Goal: Information Seeking & Learning: Check status

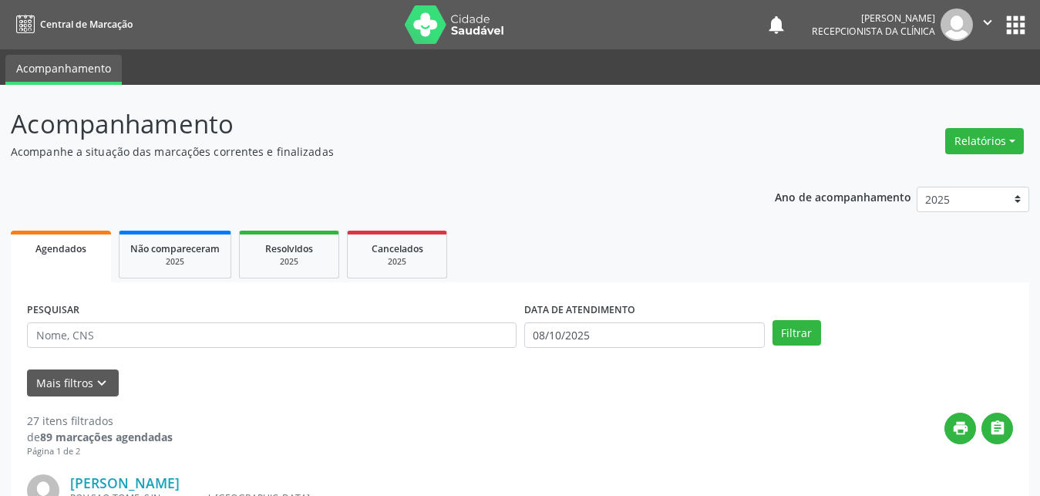
drag, startPoint x: 1034, startPoint y: 53, endPoint x: 1046, endPoint y: 84, distance: 33.2
click at [1040, 84] on html "Central de Marcação notifications [PERSON_NAME] Recepcionista da clínica  Conf…" at bounding box center [520, 248] width 1040 height 496
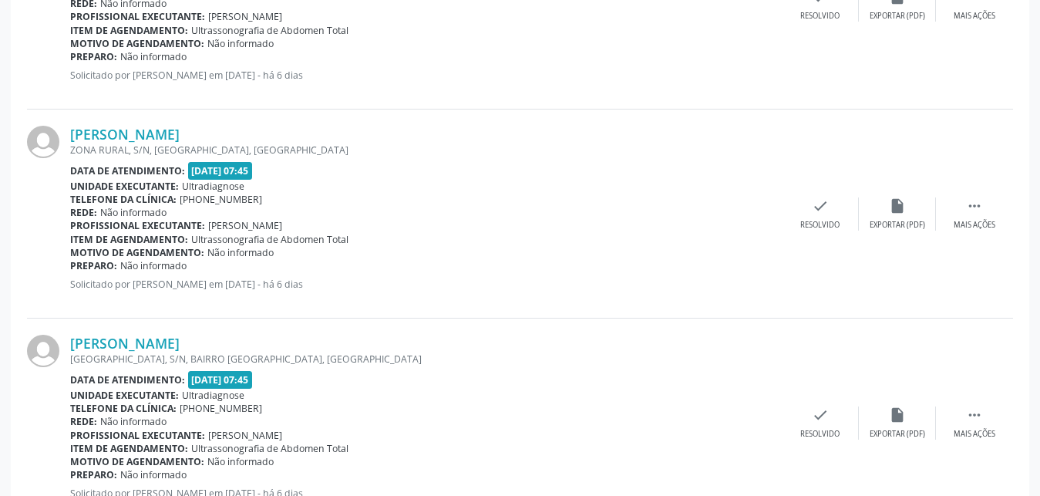
scroll to position [1483, 0]
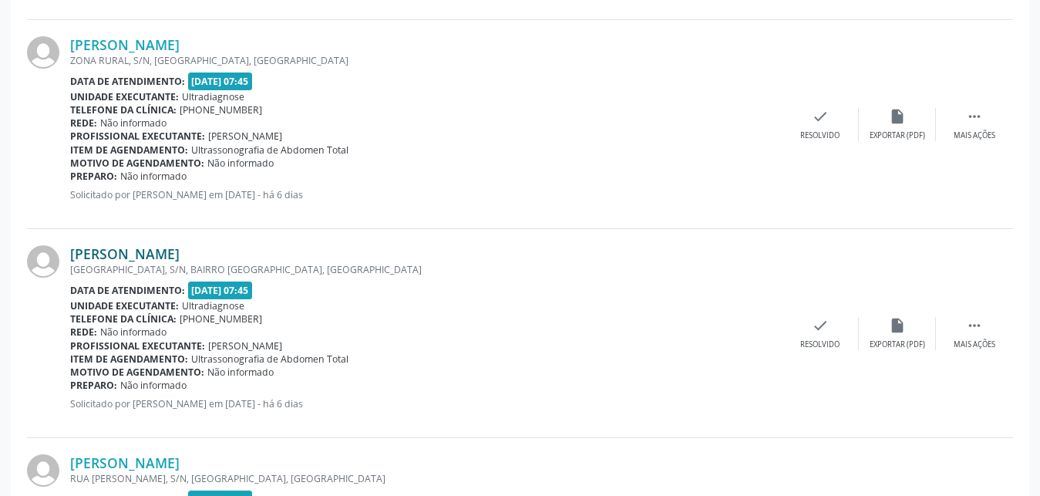
click at [99, 256] on link "[PERSON_NAME]" at bounding box center [125, 253] width 110 height 17
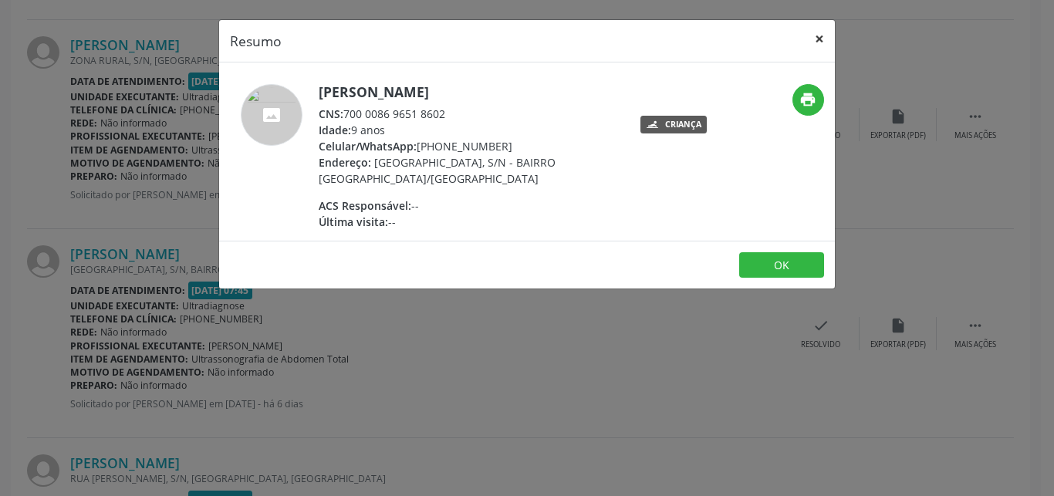
click at [821, 39] on button "×" at bounding box center [819, 39] width 31 height 38
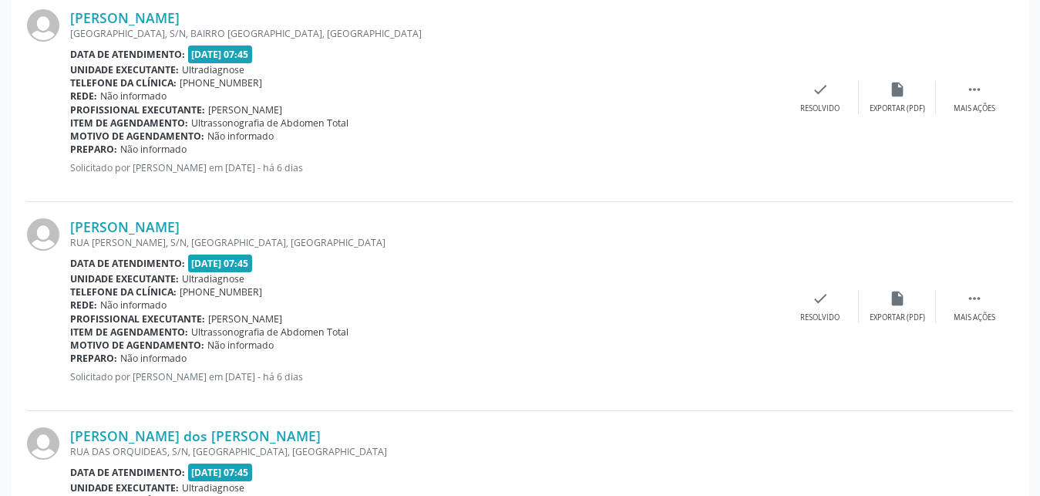
scroll to position [1798, 0]
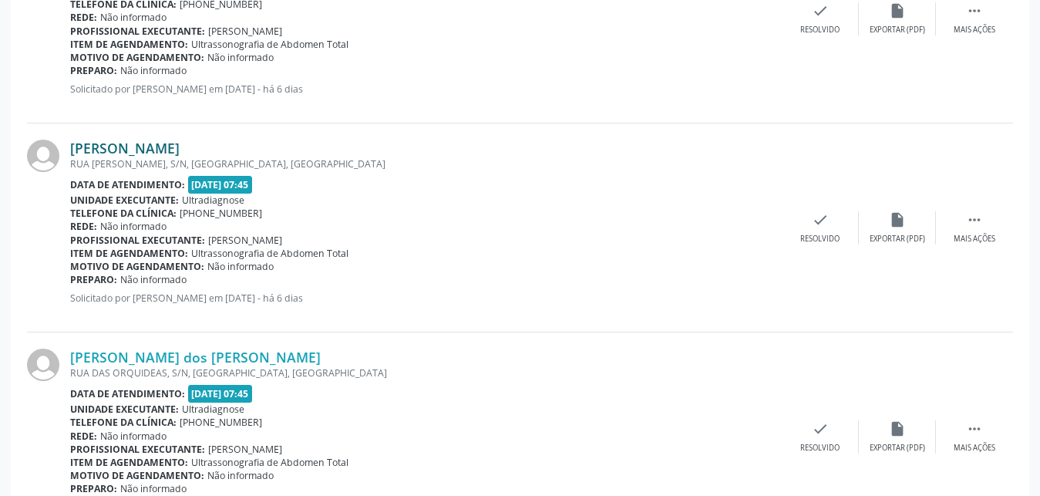
click at [154, 154] on link "[PERSON_NAME]" at bounding box center [125, 148] width 110 height 17
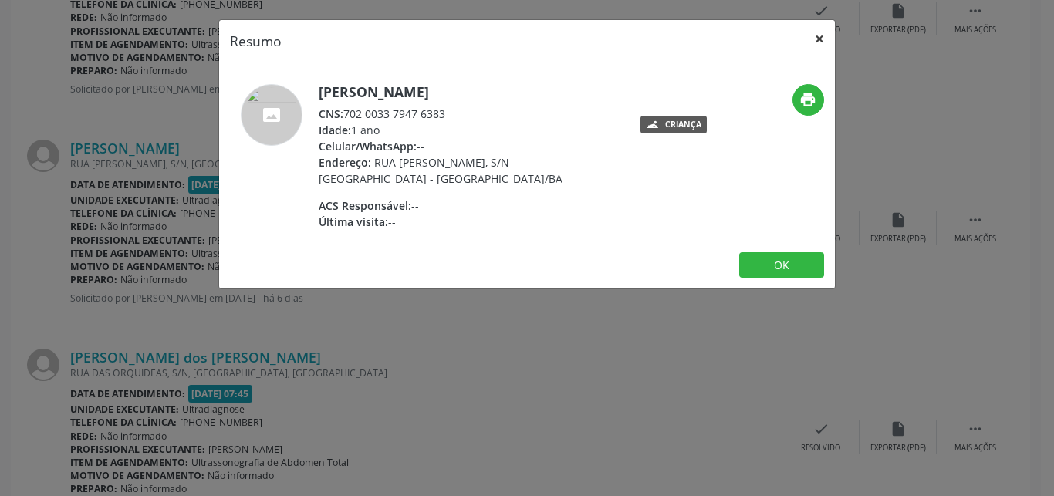
click at [814, 37] on button "×" at bounding box center [819, 39] width 31 height 38
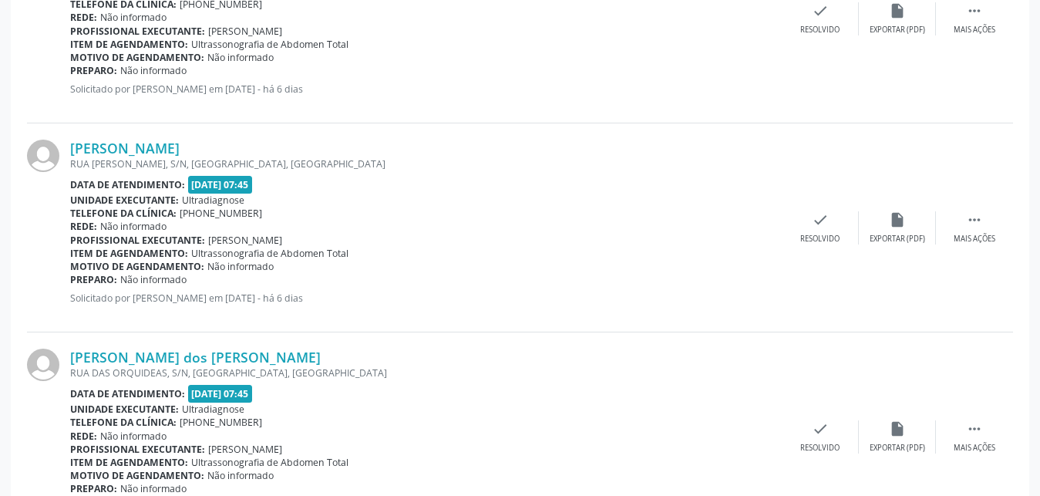
scroll to position [1955, 0]
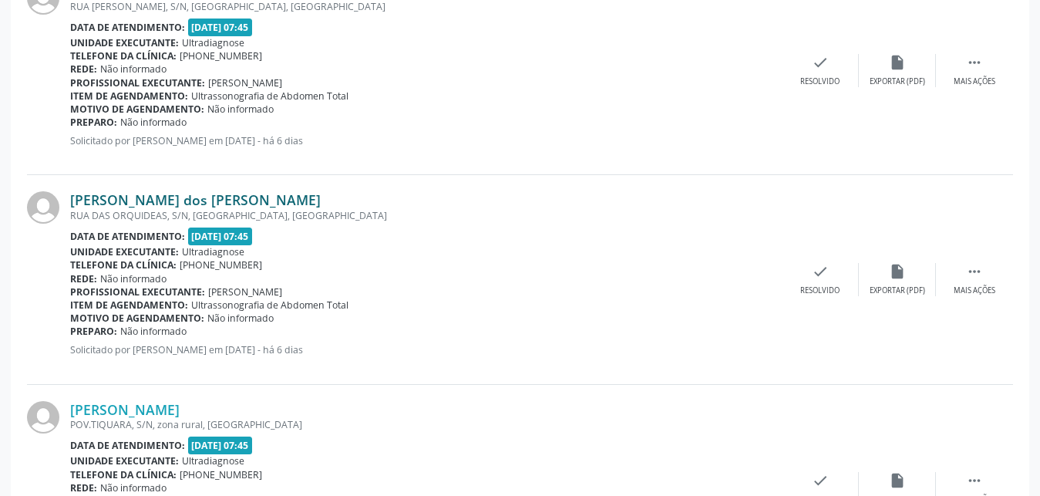
click at [102, 205] on link "[PERSON_NAME] dos [PERSON_NAME]" at bounding box center [195, 199] width 251 height 17
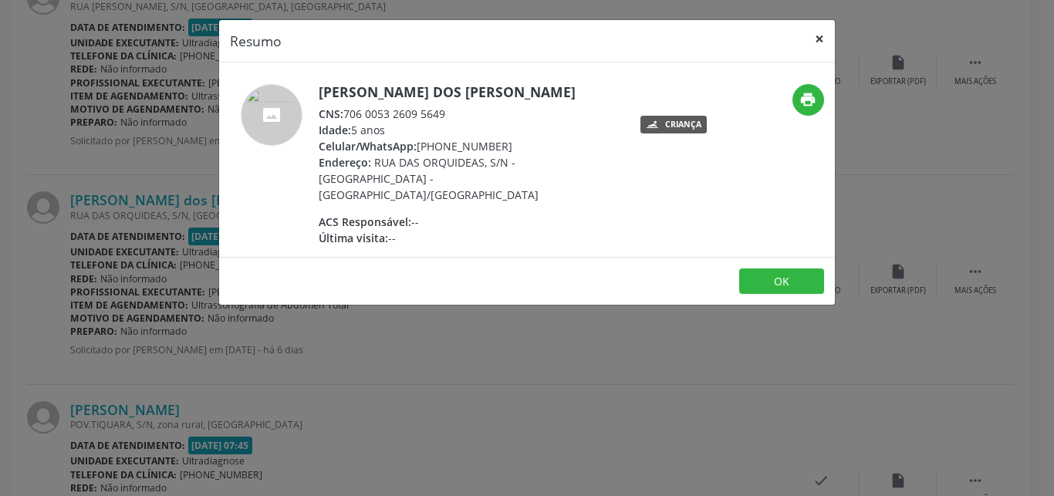
click at [817, 36] on button "×" at bounding box center [819, 39] width 31 height 38
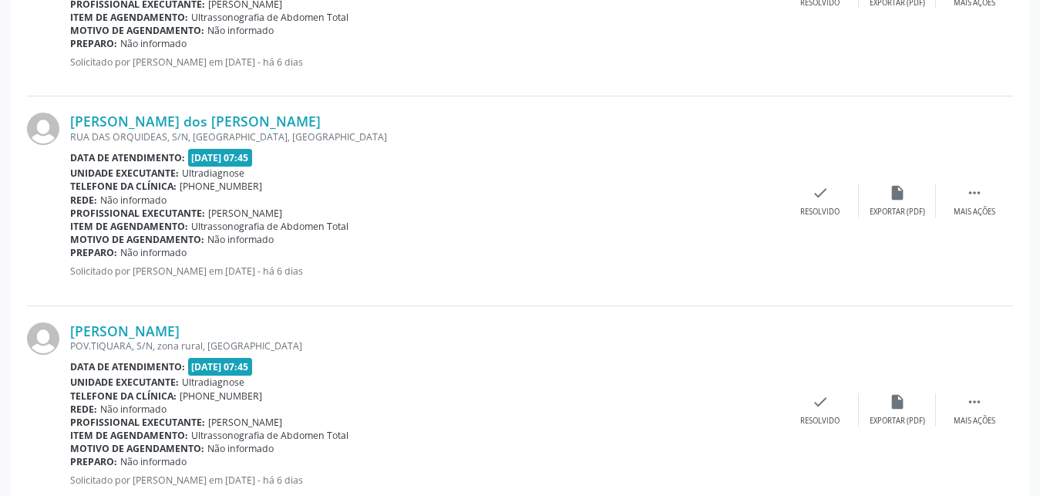
scroll to position [2113, 0]
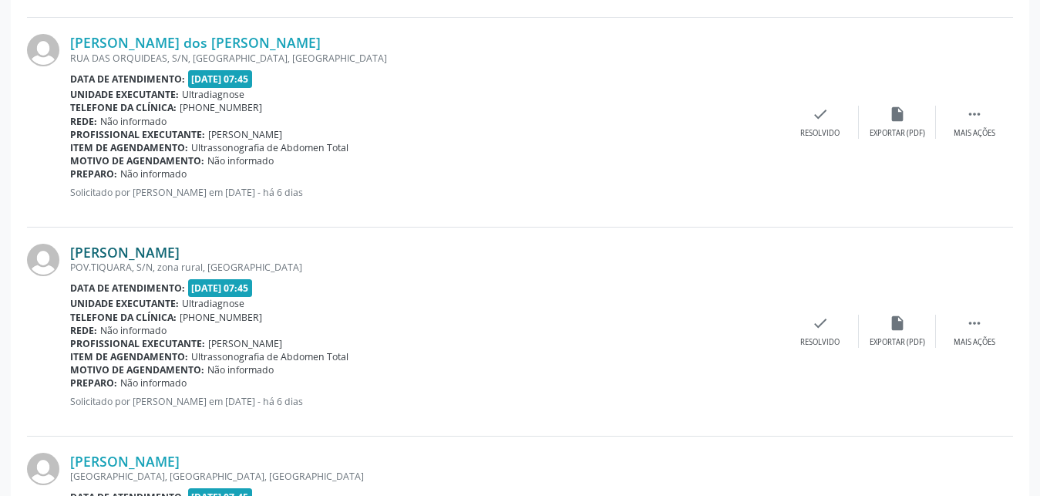
click at [180, 251] on link "[PERSON_NAME]" at bounding box center [125, 252] width 110 height 17
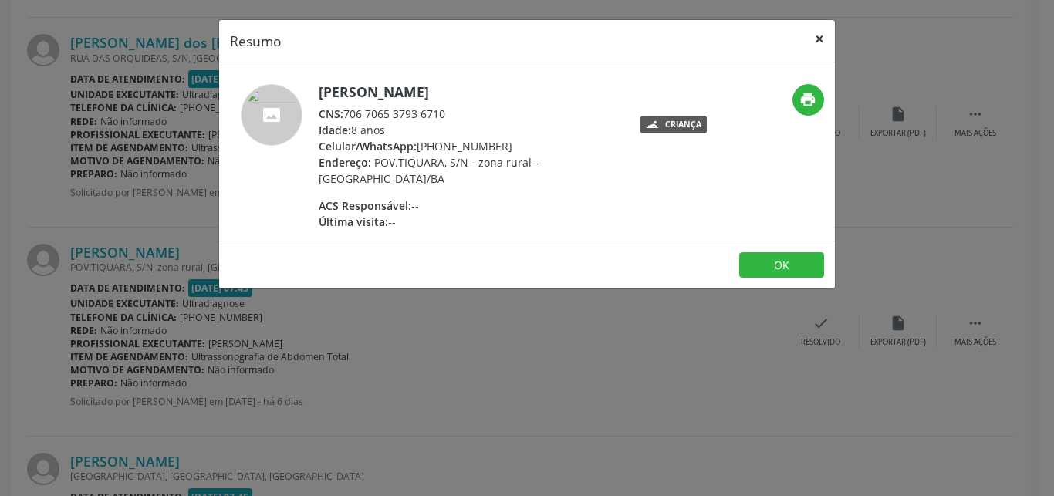
click at [818, 44] on button "×" at bounding box center [819, 39] width 31 height 38
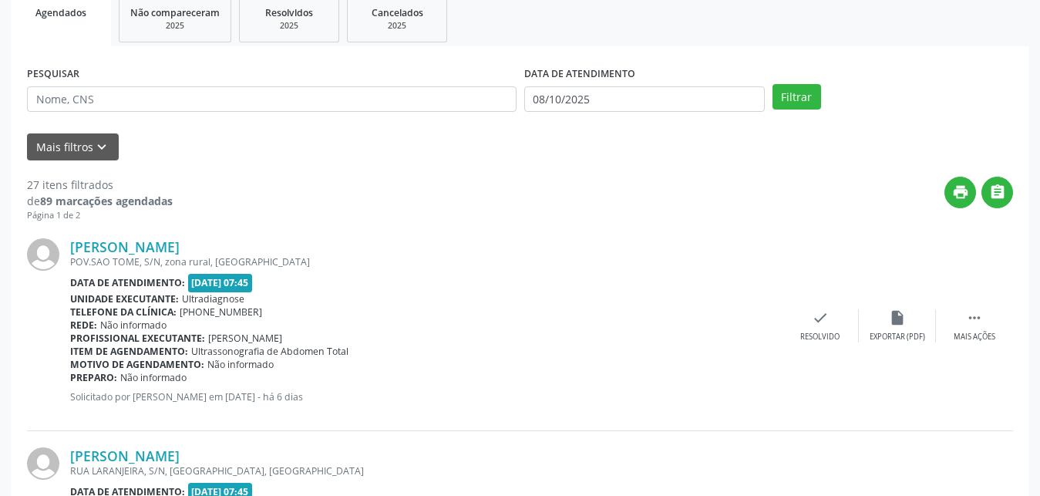
scroll to position [393, 0]
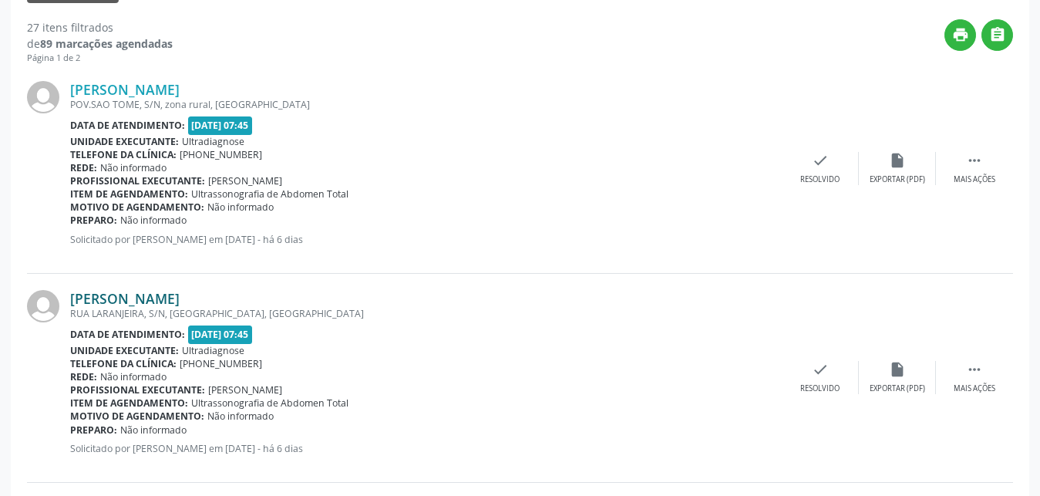
click at [157, 296] on link "[PERSON_NAME]" at bounding box center [125, 298] width 110 height 17
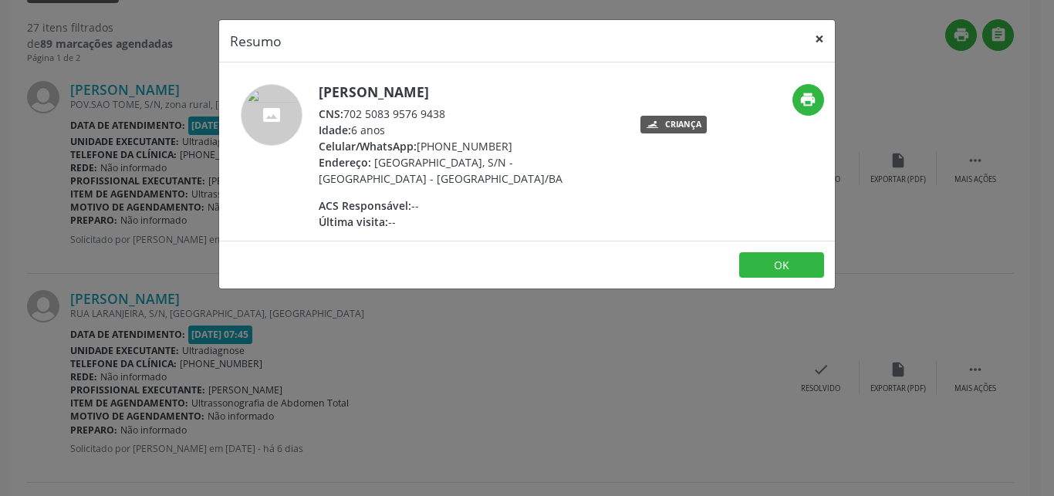
click at [818, 38] on button "×" at bounding box center [819, 39] width 31 height 38
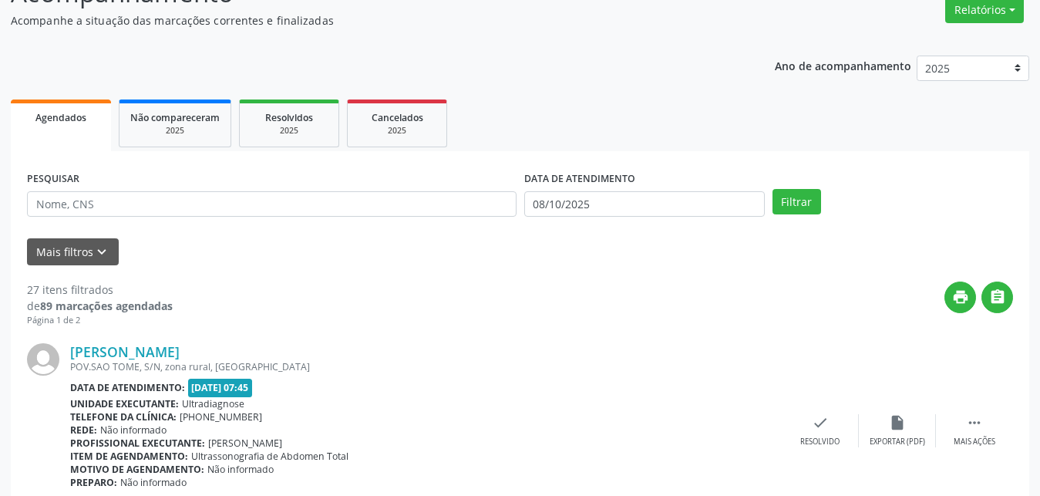
scroll to position [405, 0]
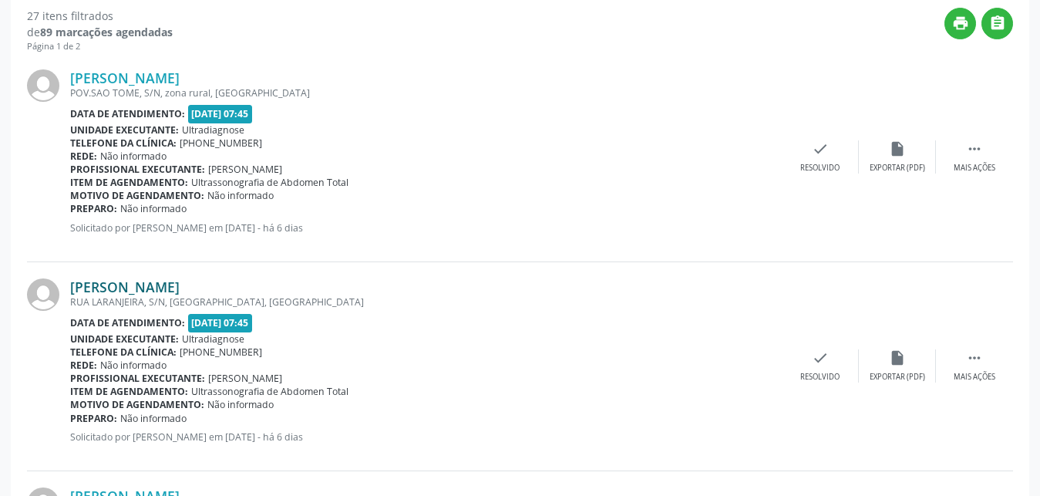
click at [99, 292] on link "[PERSON_NAME]" at bounding box center [125, 286] width 110 height 17
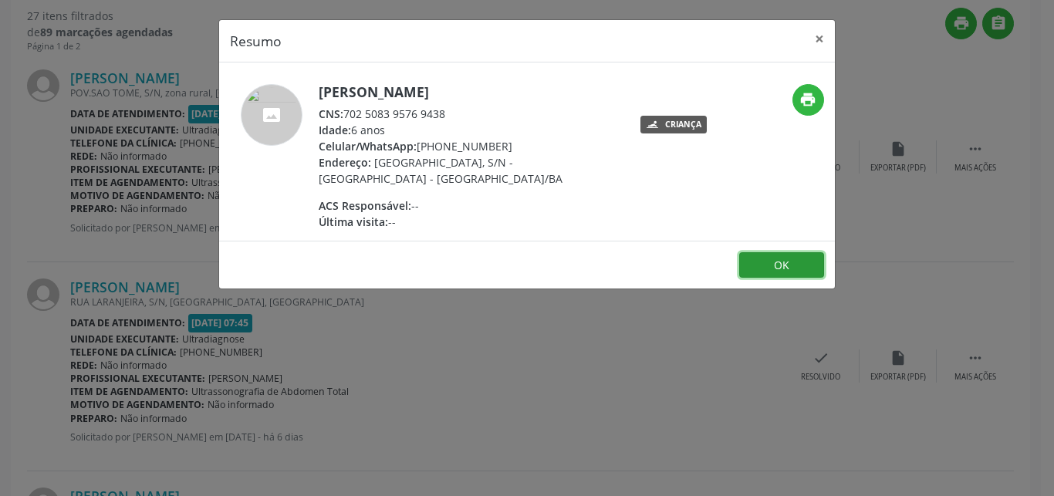
click at [782, 270] on button "OK" at bounding box center [781, 265] width 85 height 26
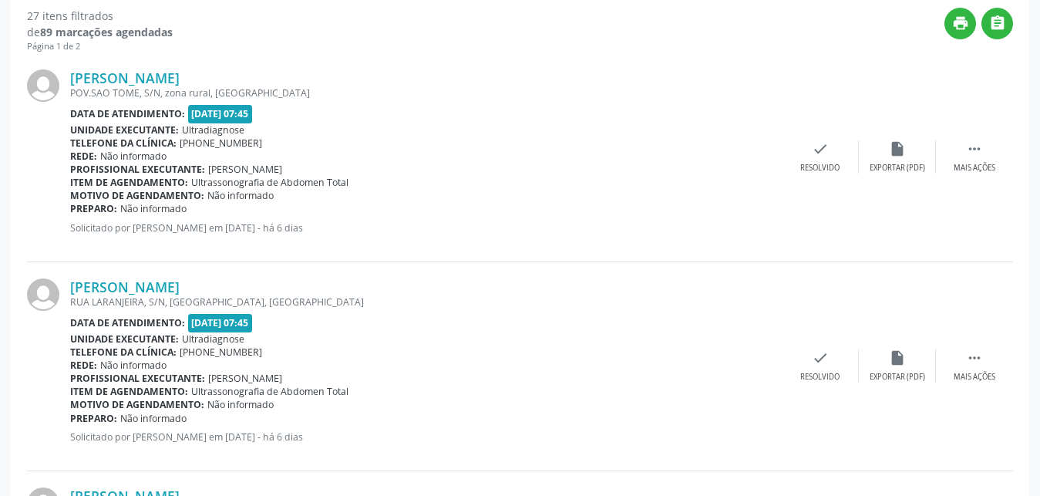
drag, startPoint x: 1037, startPoint y: 108, endPoint x: 1036, endPoint y: 131, distance: 23.2
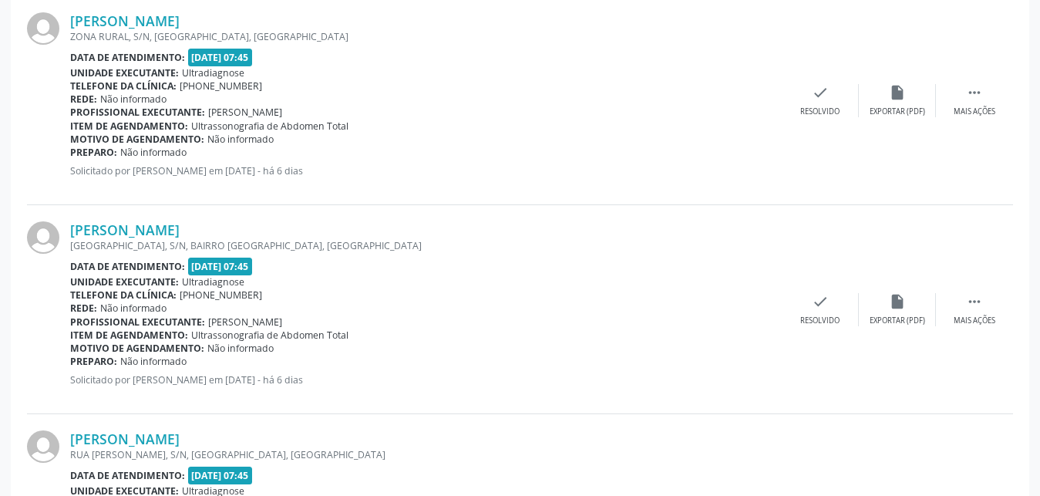
scroll to position [1614, 0]
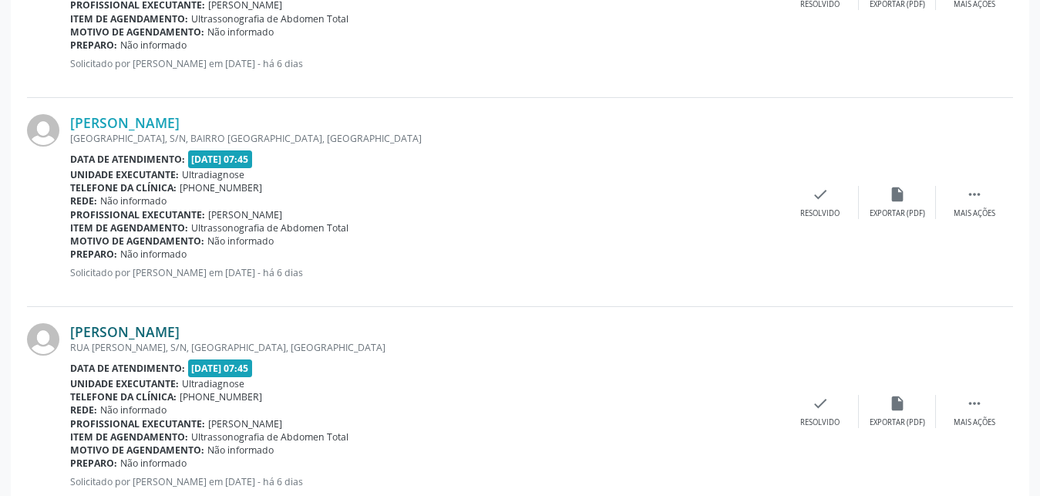
click at [103, 329] on link "[PERSON_NAME]" at bounding box center [125, 331] width 110 height 17
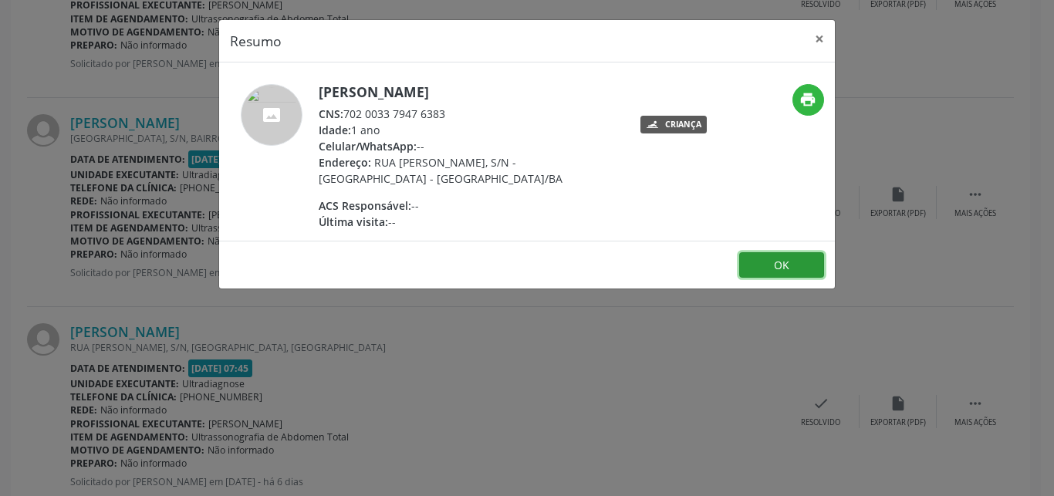
click at [779, 261] on button "OK" at bounding box center [781, 265] width 85 height 26
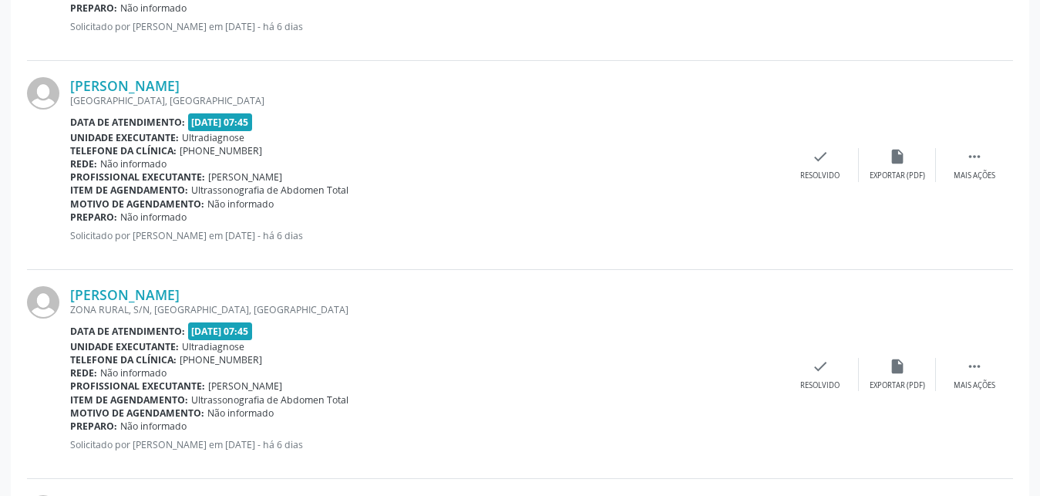
scroll to position [1007, 0]
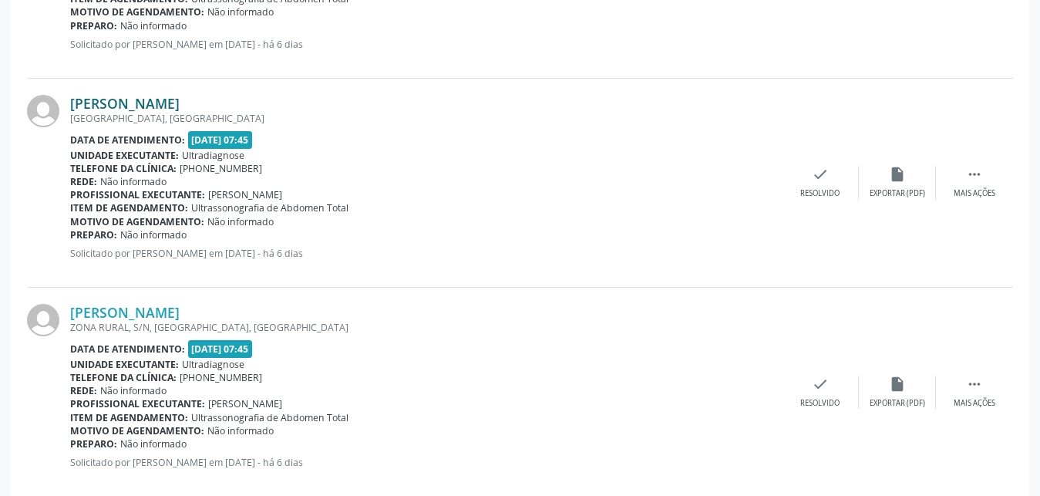
click at [115, 108] on link "[PERSON_NAME]" at bounding box center [125, 103] width 110 height 17
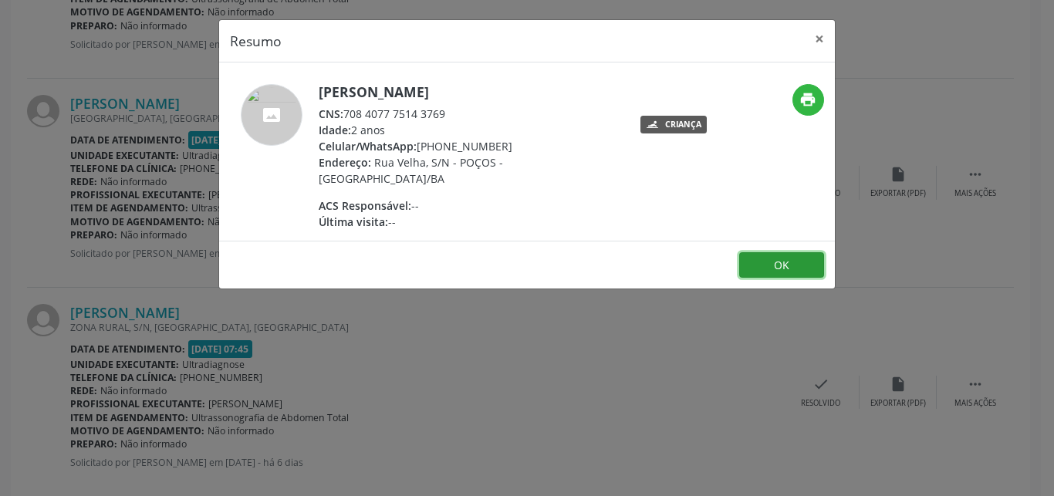
click at [760, 254] on button "OK" at bounding box center [781, 265] width 85 height 26
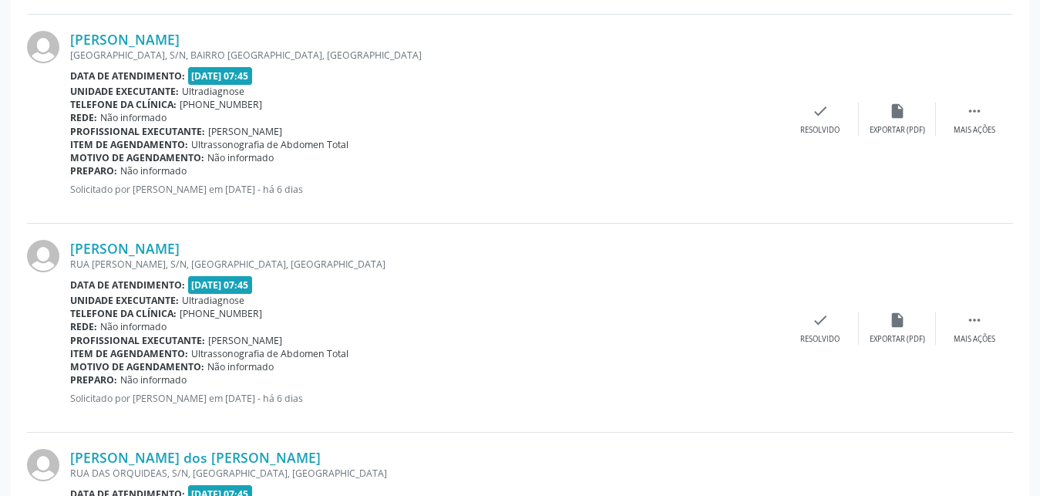
scroll to position [1781, 0]
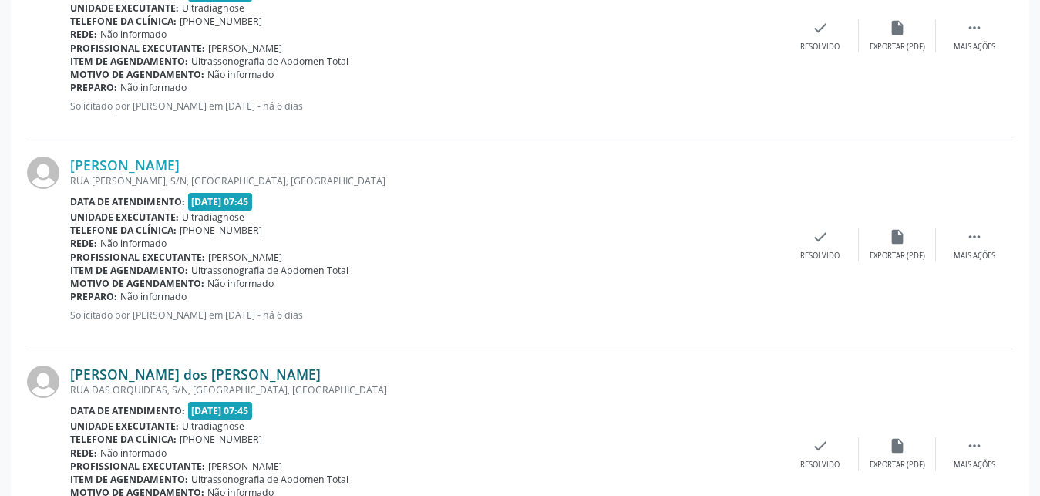
click at [180, 373] on link "[PERSON_NAME] dos [PERSON_NAME]" at bounding box center [195, 374] width 251 height 17
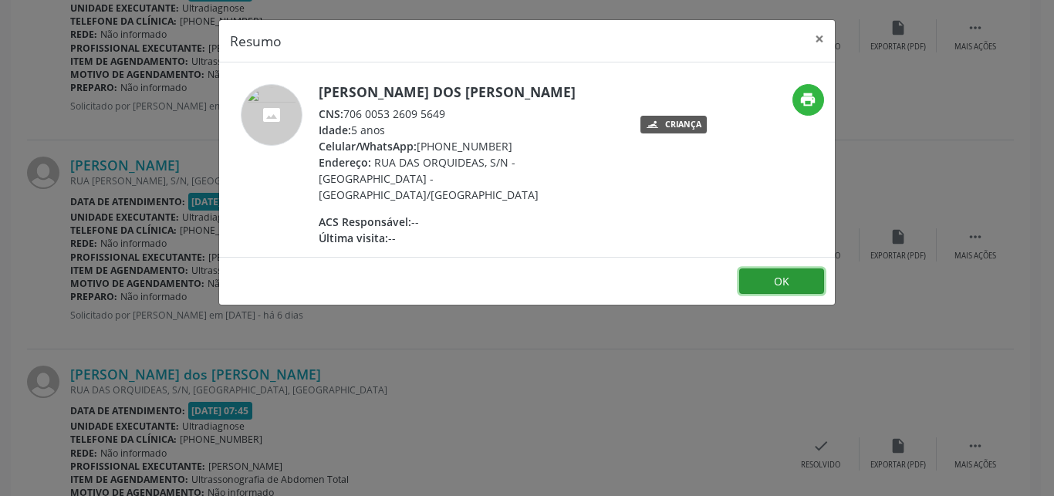
click at [753, 271] on button "OK" at bounding box center [781, 281] width 85 height 26
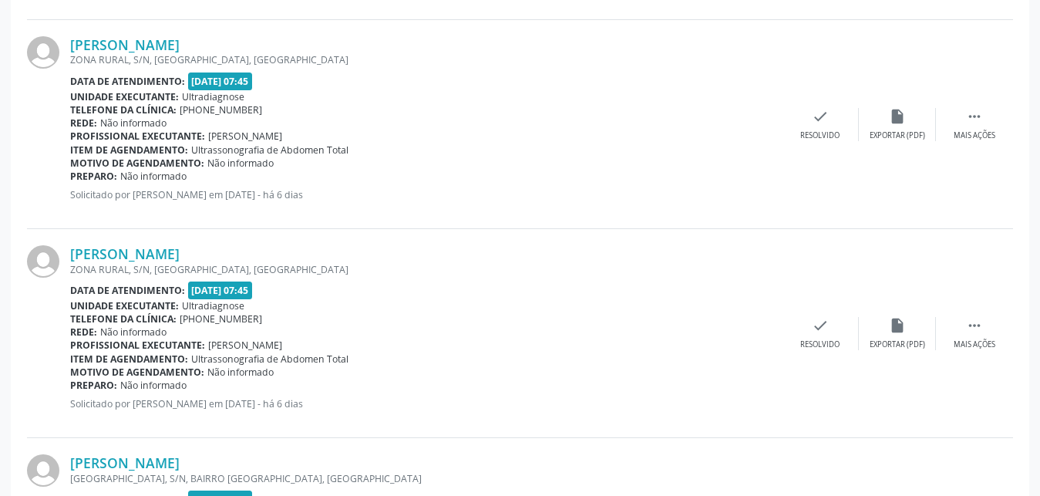
scroll to position [1310, 0]
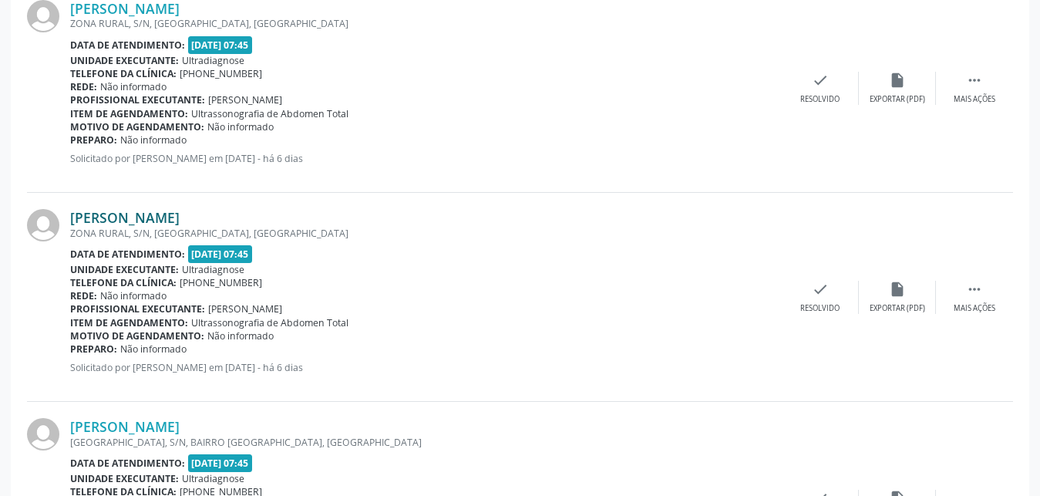
click at [93, 223] on link "[PERSON_NAME]" at bounding box center [125, 217] width 110 height 17
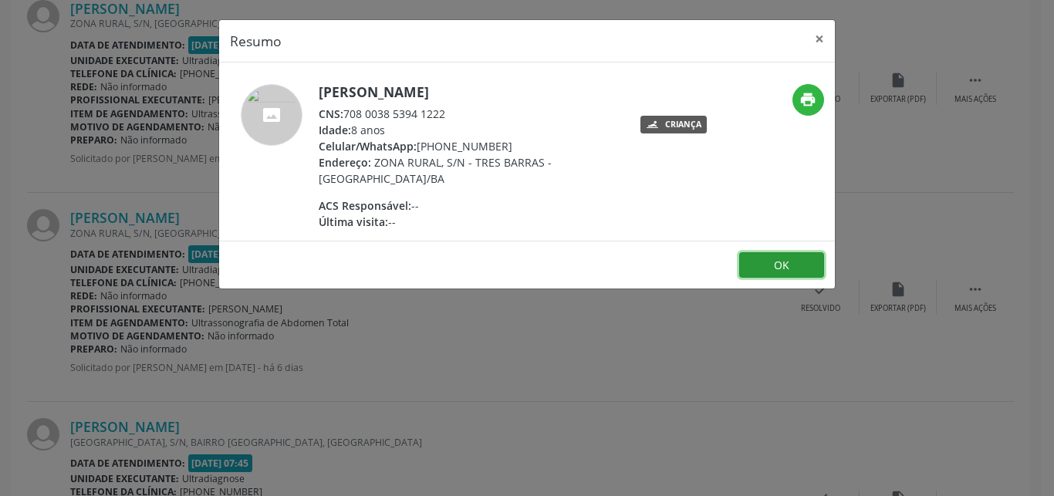
click at [767, 265] on button "OK" at bounding box center [781, 265] width 85 height 26
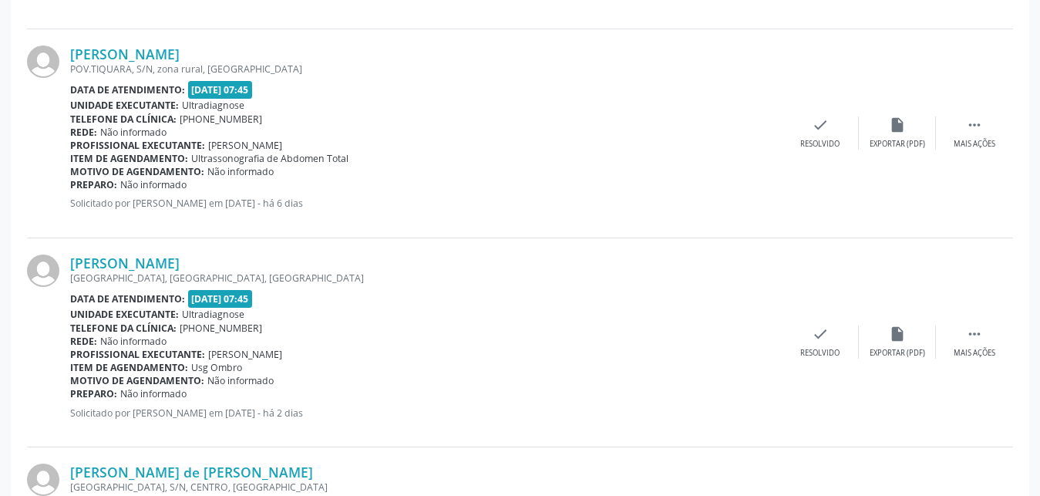
scroll to position [2370, 0]
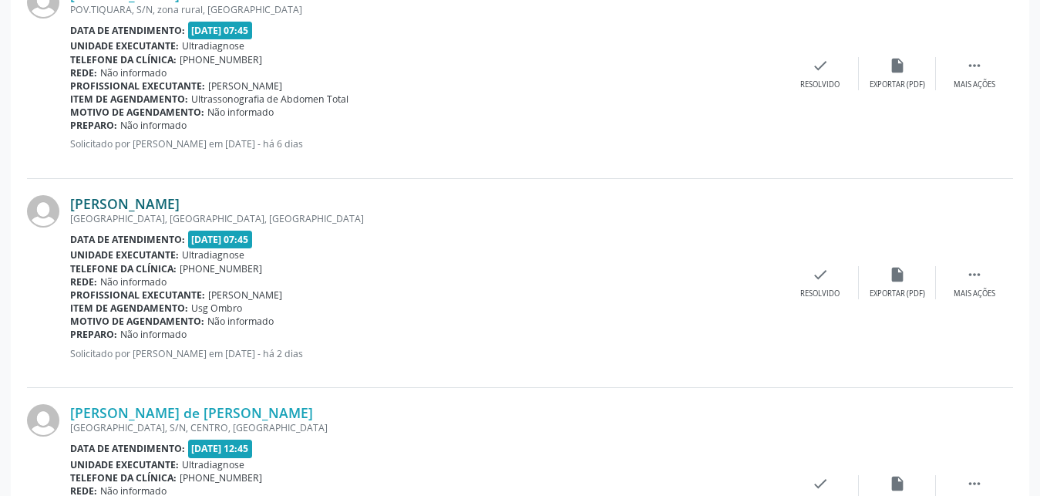
click at [117, 202] on link "[PERSON_NAME]" at bounding box center [125, 203] width 110 height 17
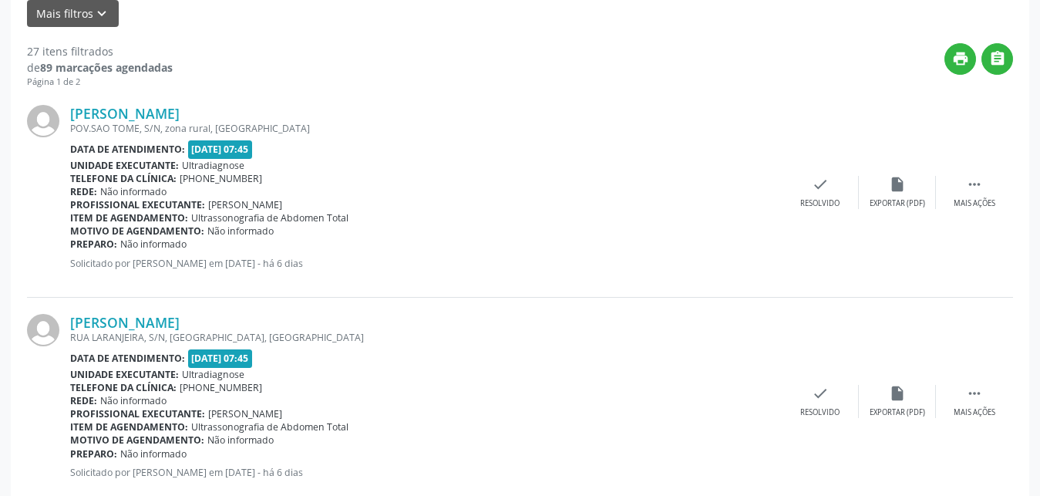
scroll to position [440, 0]
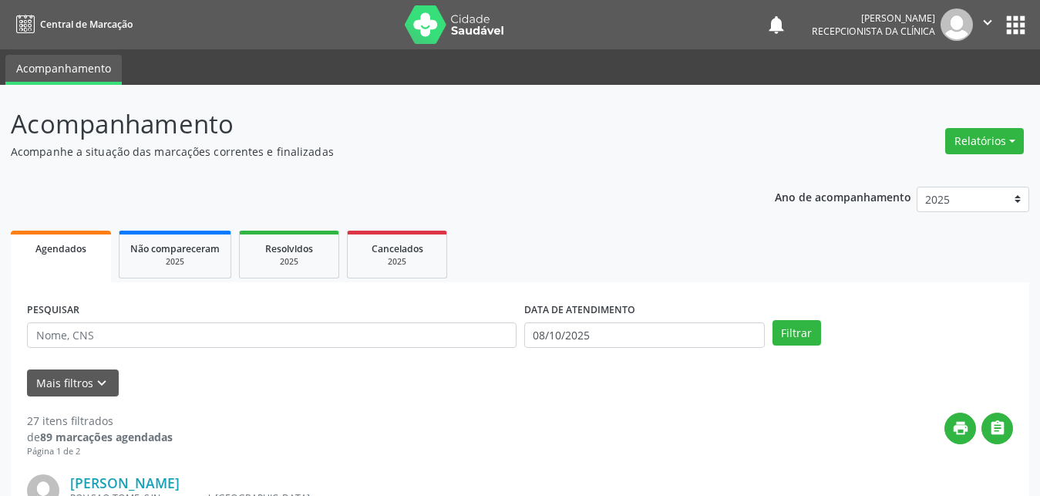
scroll to position [18, 0]
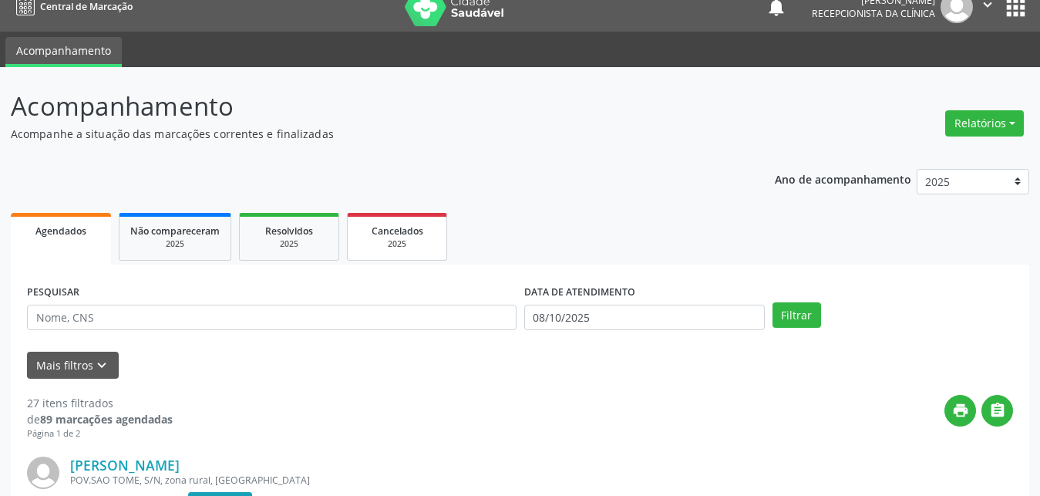
click at [383, 246] on div "2025" at bounding box center [397, 244] width 77 height 12
click at [383, 238] on span "Cancelados" at bounding box center [398, 230] width 52 height 13
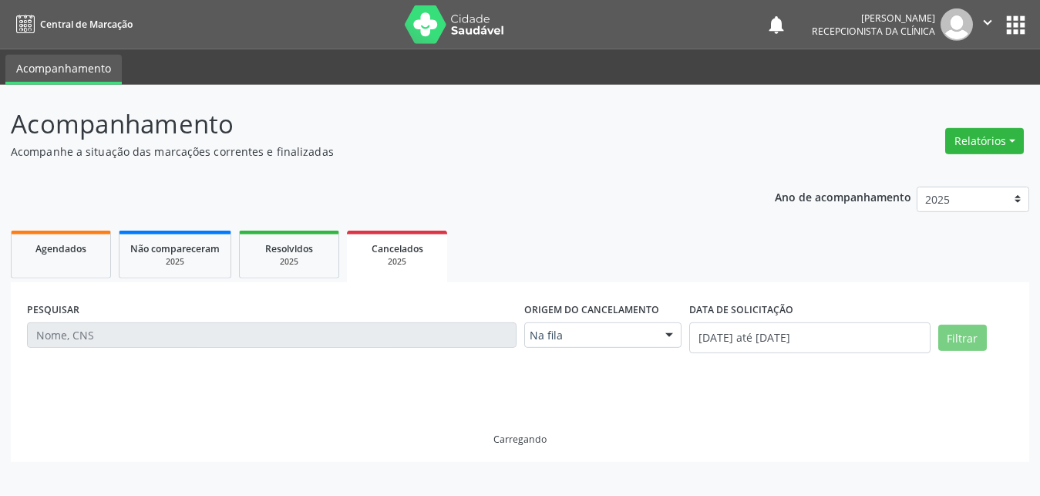
scroll to position [0, 0]
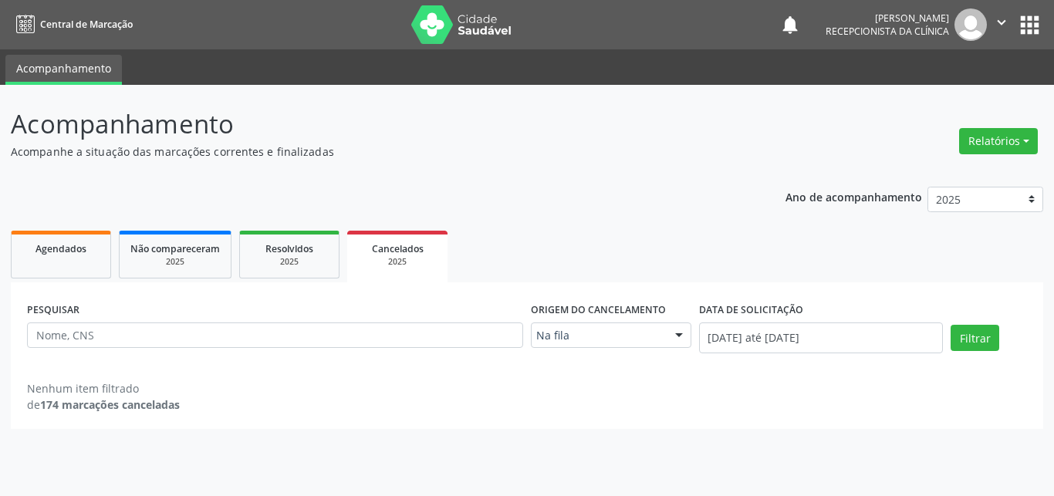
click at [674, 333] on div at bounding box center [678, 336] width 23 height 26
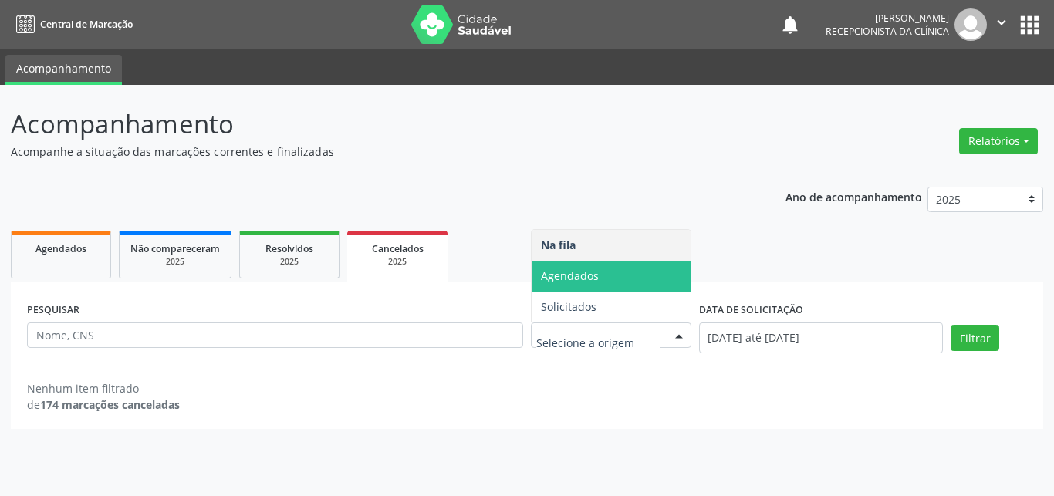
click at [561, 277] on span "Agendados" at bounding box center [570, 275] width 58 height 15
select select "9"
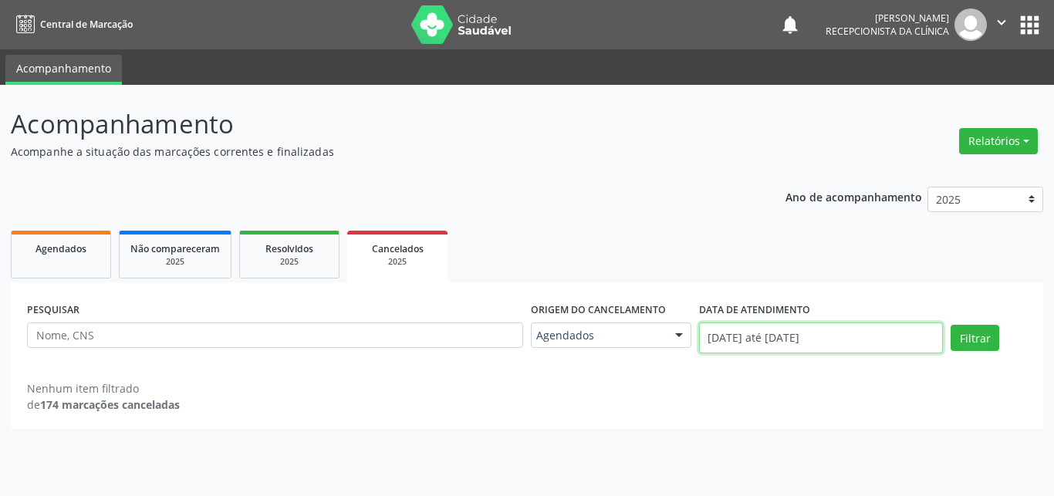
click at [722, 332] on input "[DATE] até [DATE]" at bounding box center [821, 337] width 244 height 31
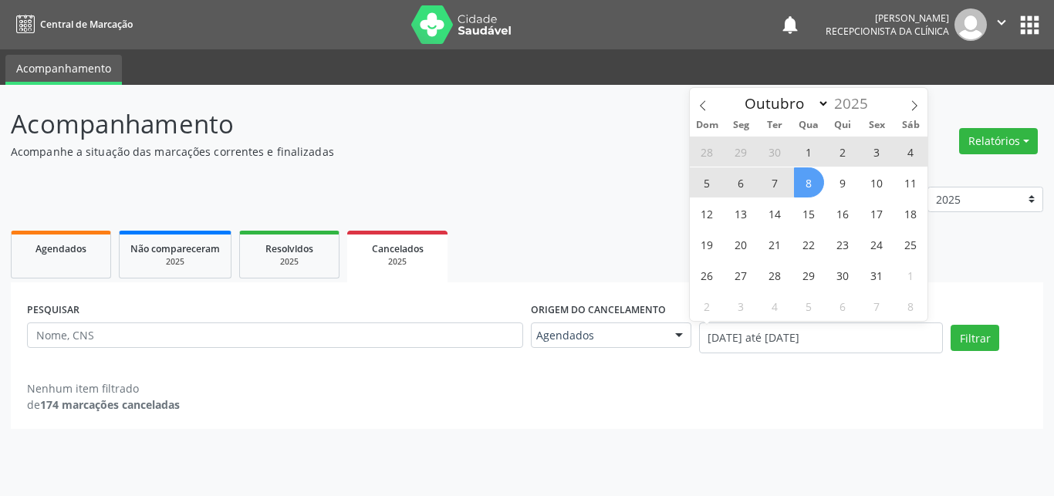
drag, startPoint x: 798, startPoint y: 182, endPoint x: 784, endPoint y: 190, distance: 15.2
click at [789, 186] on div "28 29 30 1 2 3 4 5 6 7 8 9 10 11 12 13 14 15 16 17 18 19 20 21 22 23 24 25 26 2…" at bounding box center [809, 228] width 238 height 185
click at [784, 190] on span "7" at bounding box center [775, 182] width 30 height 30
type input "[DATE]"
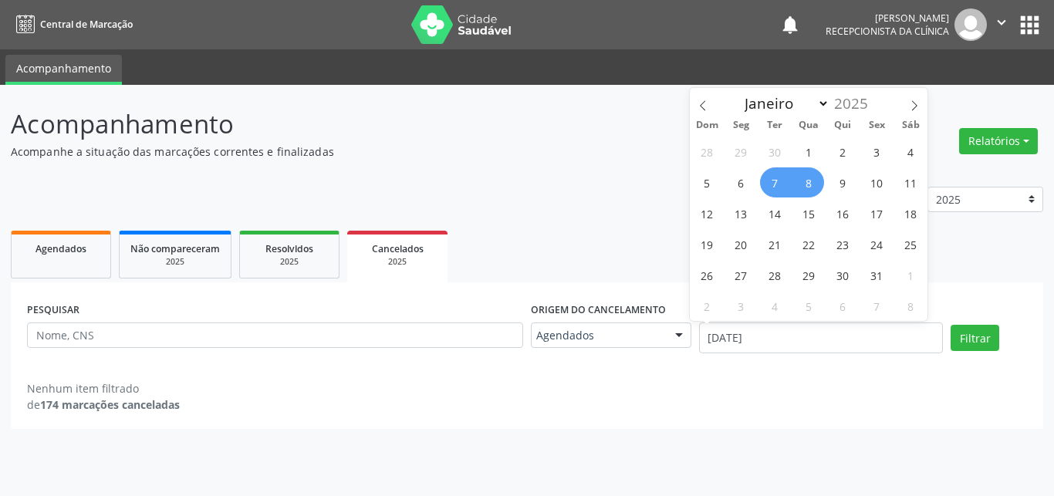
click at [808, 186] on span "8" at bounding box center [809, 182] width 30 height 30
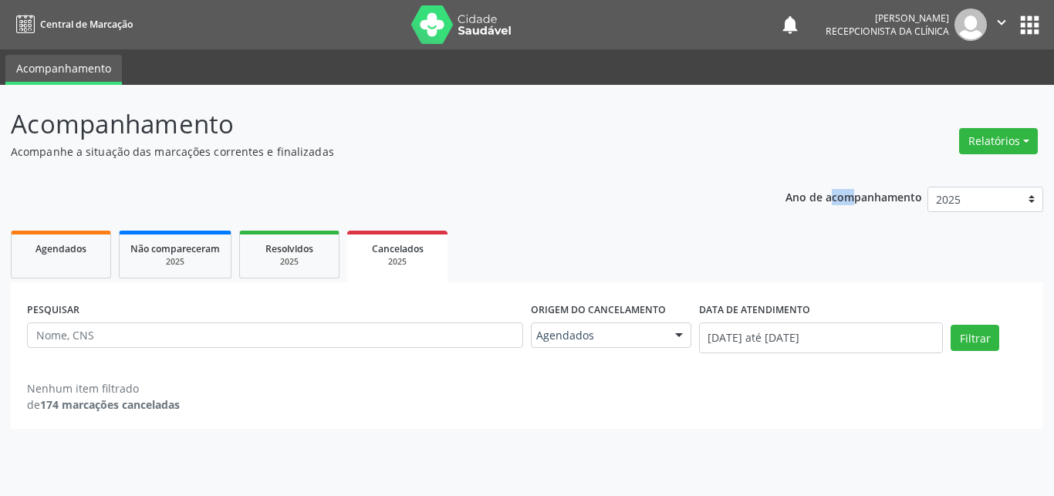
click at [808, 186] on div "Ano de acompanhamento 2025 2024 2023" at bounding box center [914, 202] width 258 height 52
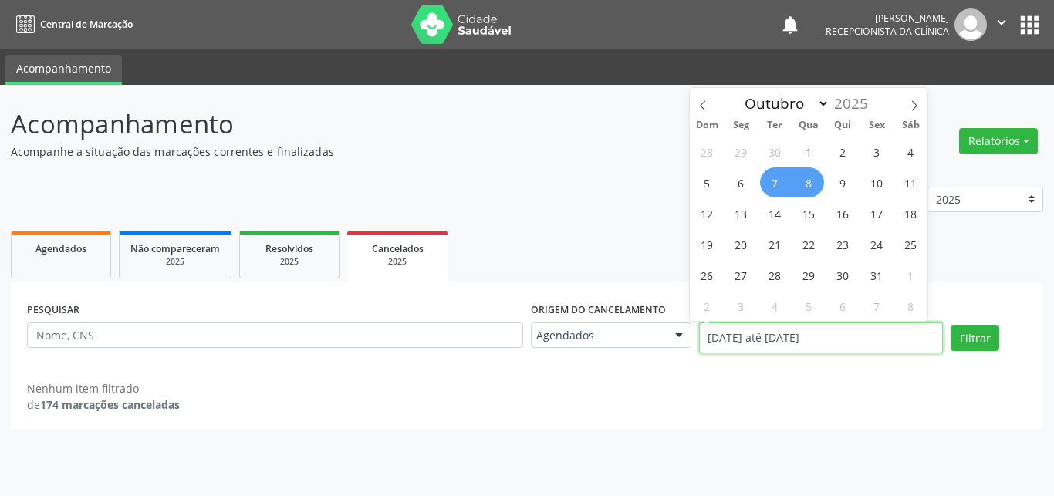
click at [771, 343] on input "[DATE] até [DATE]" at bounding box center [821, 337] width 244 height 31
click at [804, 181] on span "8" at bounding box center [809, 182] width 30 height 30
type input "08/10/2025"
click at [800, 182] on span "8" at bounding box center [809, 182] width 30 height 30
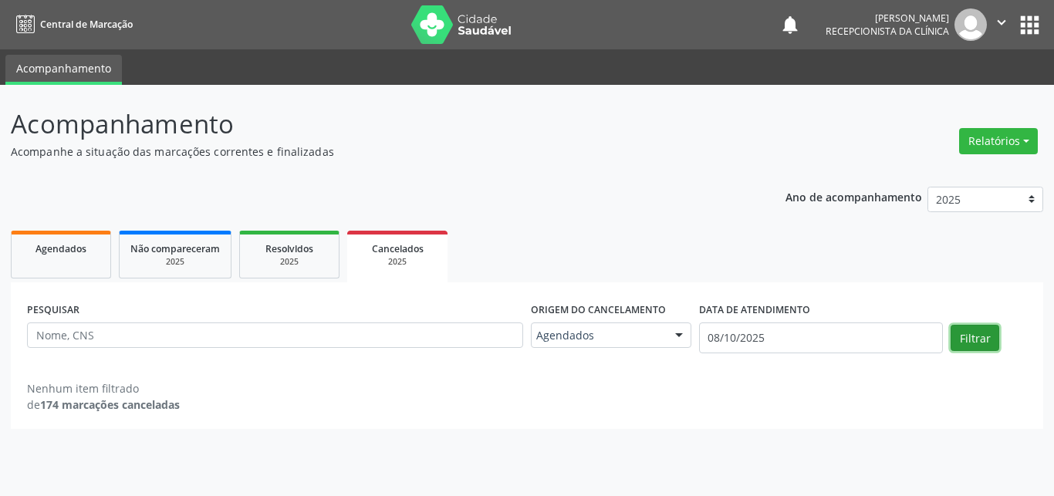
drag, startPoint x: 976, startPoint y: 337, endPoint x: 968, endPoint y: 339, distance: 8.8
click at [969, 339] on button "Filtrar" at bounding box center [974, 338] width 49 height 26
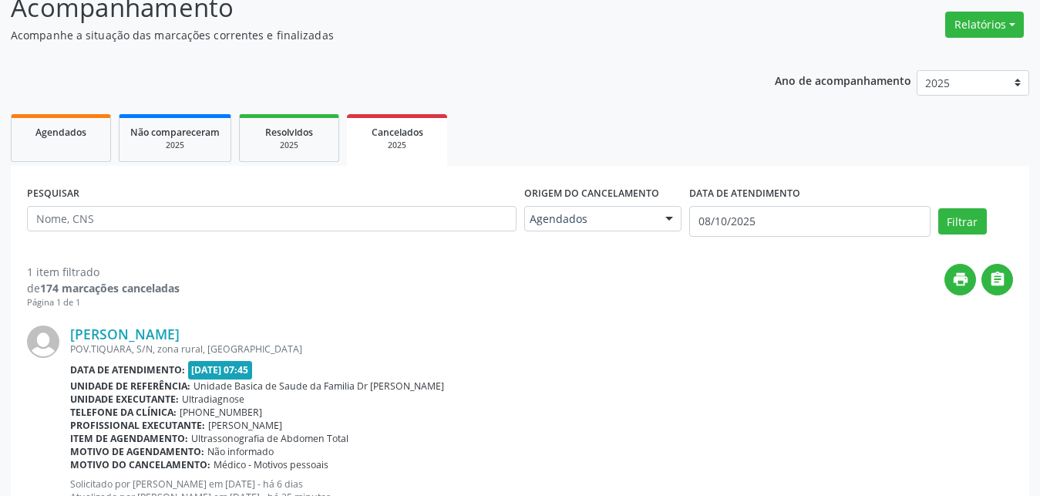
scroll to position [178, 0]
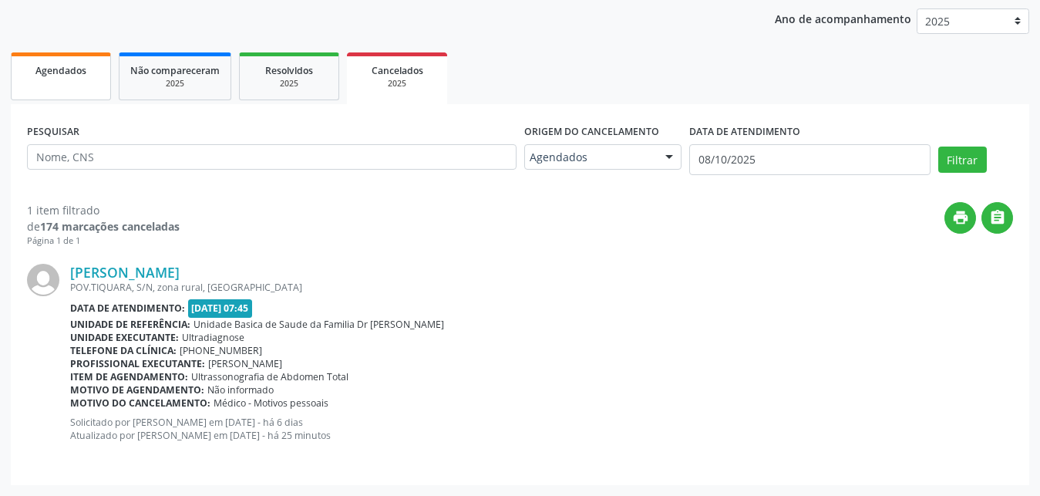
click at [47, 91] on link "Agendados" at bounding box center [61, 76] width 100 height 48
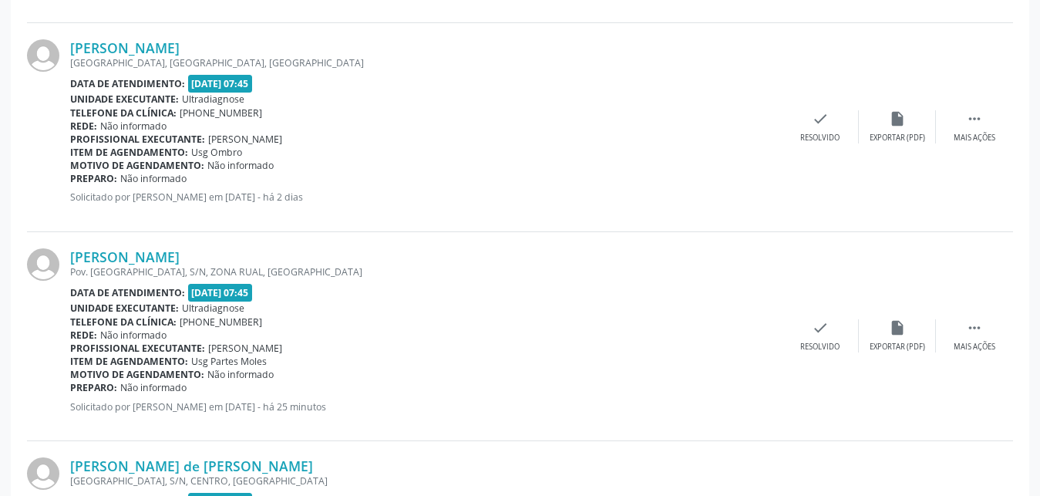
scroll to position [2329, 0]
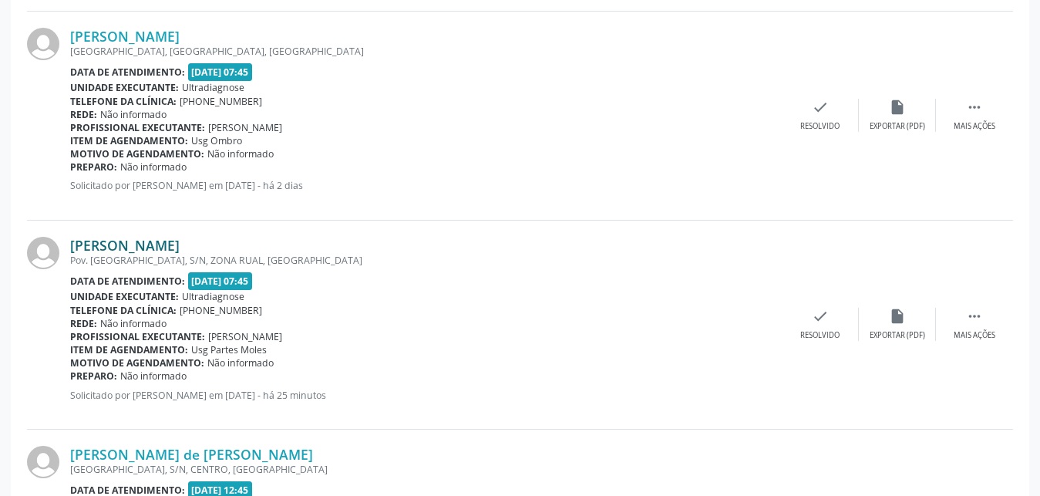
click at [145, 248] on link "[PERSON_NAME]" at bounding box center [125, 245] width 110 height 17
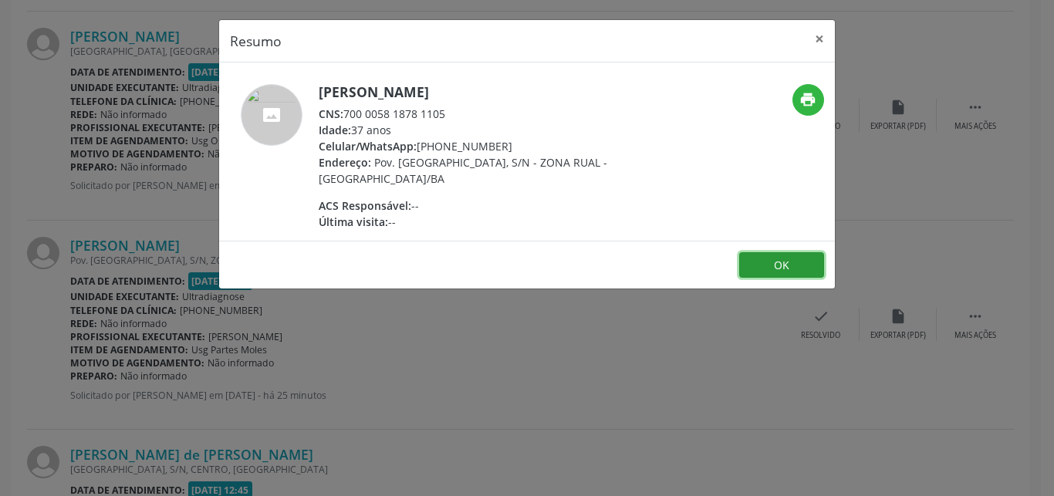
click at [793, 271] on button "OK" at bounding box center [781, 265] width 85 height 26
